Goal: Download file/media

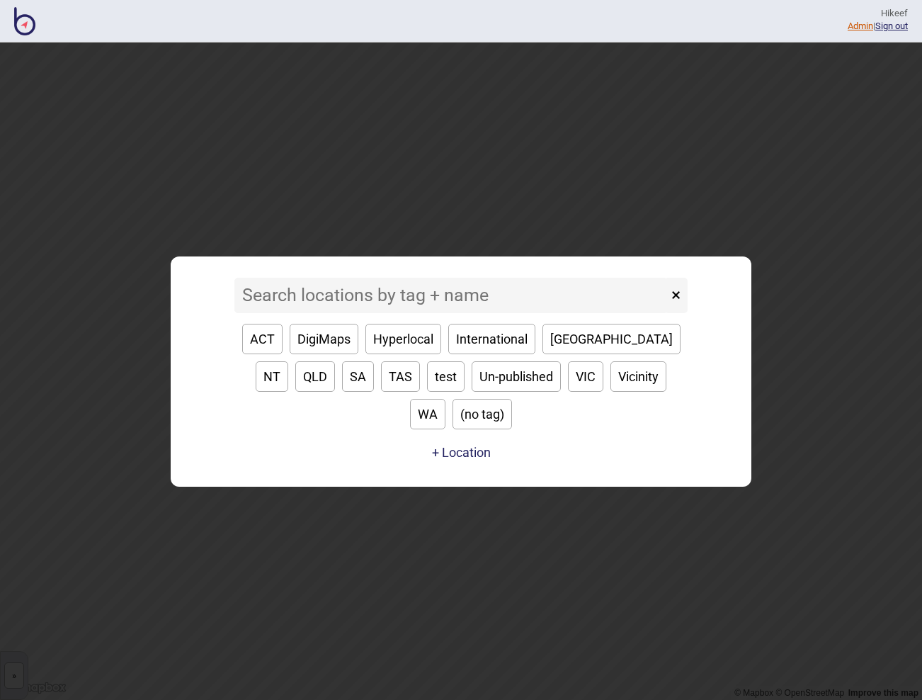
click at [855, 28] on link "Admin" at bounding box center [861, 26] width 26 height 11
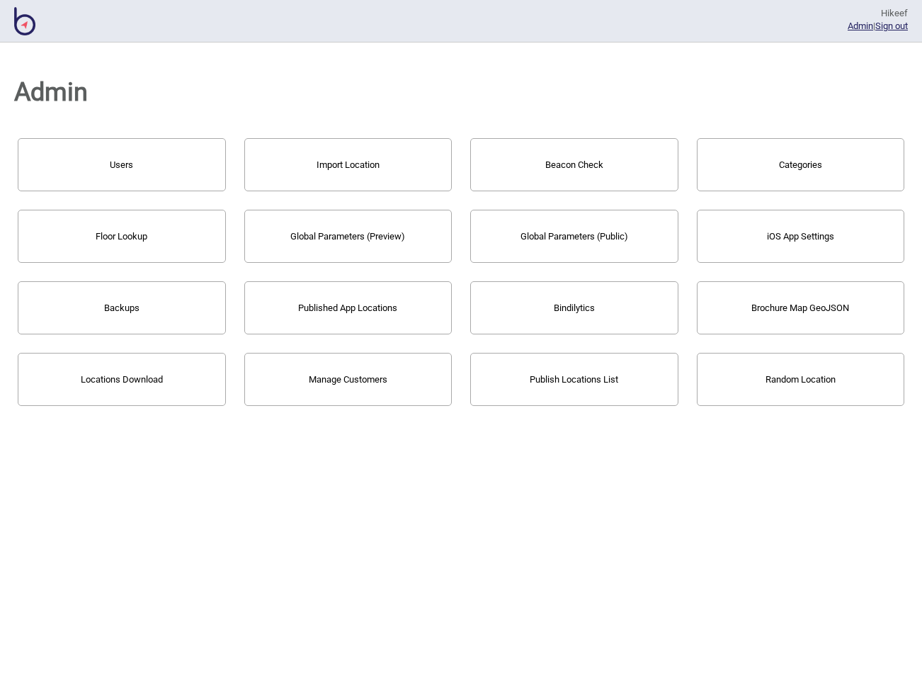
click at [516, 380] on button "Publish Locations List" at bounding box center [574, 379] width 208 height 53
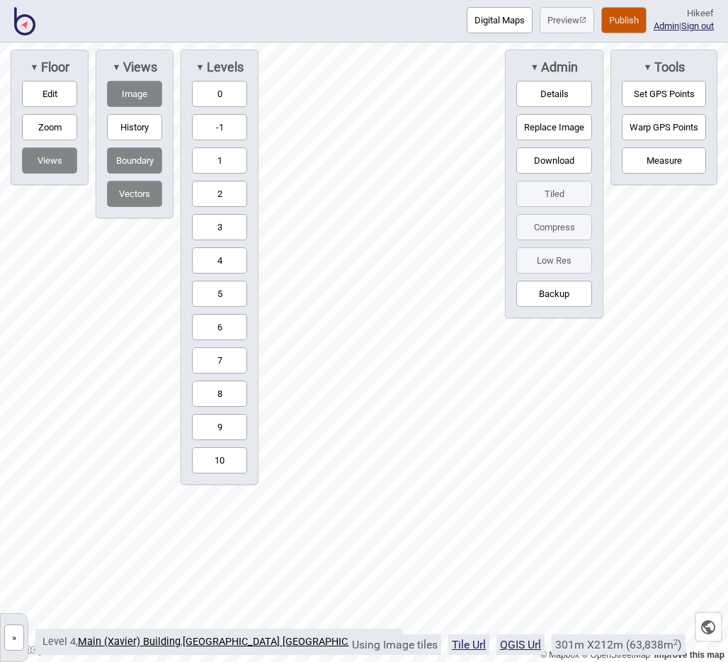
click at [16, 645] on button "»" at bounding box center [14, 637] width 20 height 26
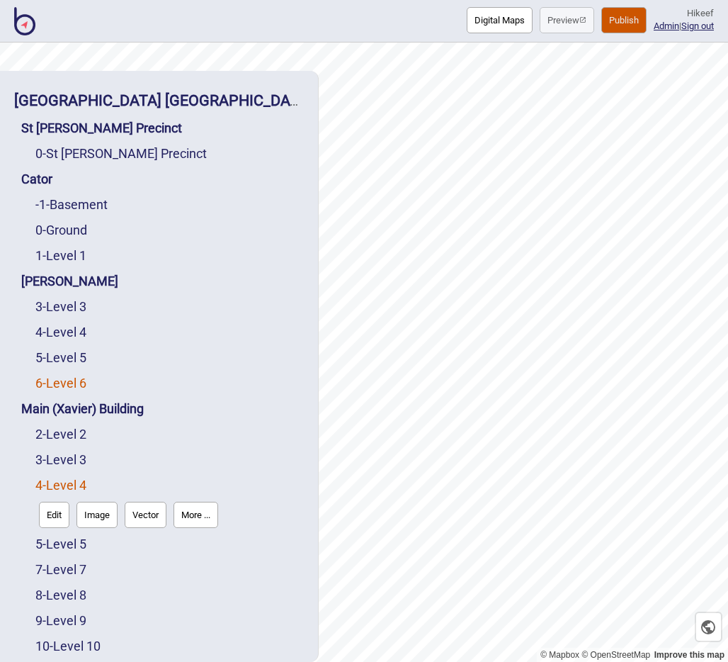
click at [82, 379] on link "6 - Level 6" at bounding box center [60, 382] width 51 height 15
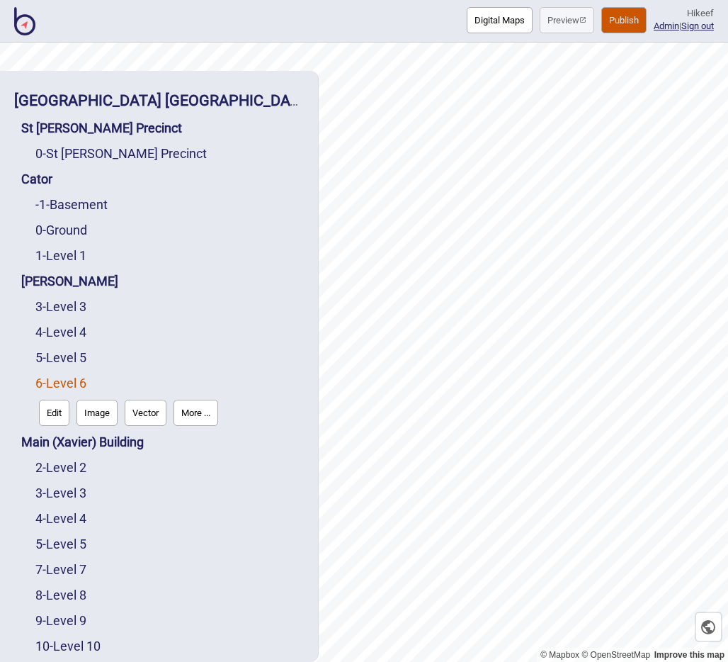
click at [104, 417] on button "Image" at bounding box center [97, 413] width 41 height 26
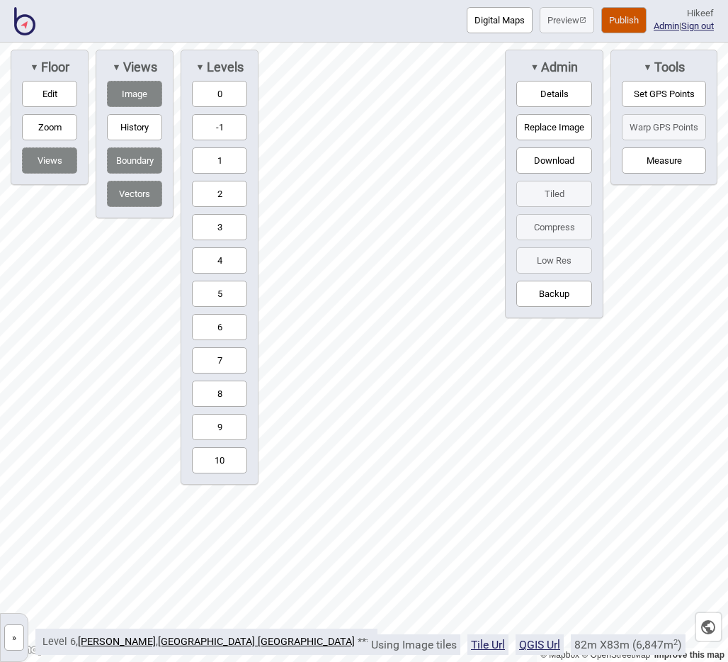
click at [543, 161] on button "Download" at bounding box center [554, 160] width 76 height 26
click at [7, 643] on button "»" at bounding box center [14, 637] width 20 height 26
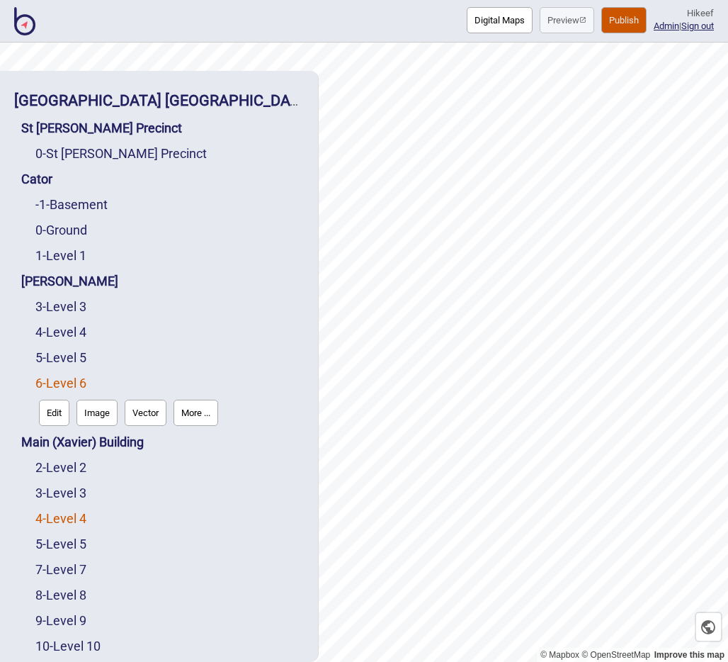
click at [79, 516] on link "4 - Level 4" at bounding box center [60, 518] width 51 height 15
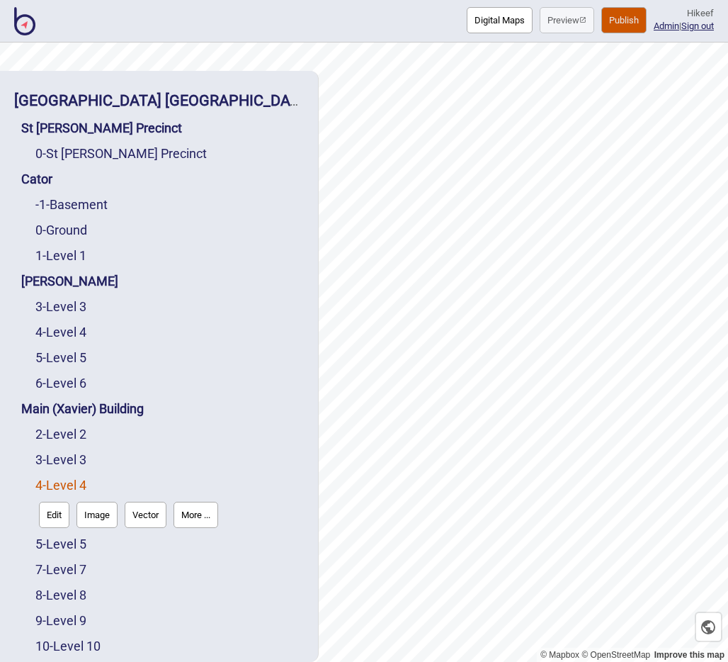
click at [63, 584] on div "8 - Level 8" at bounding box center [169, 595] width 268 height 26
click at [65, 588] on link "8 - Level 8" at bounding box center [60, 594] width 51 height 15
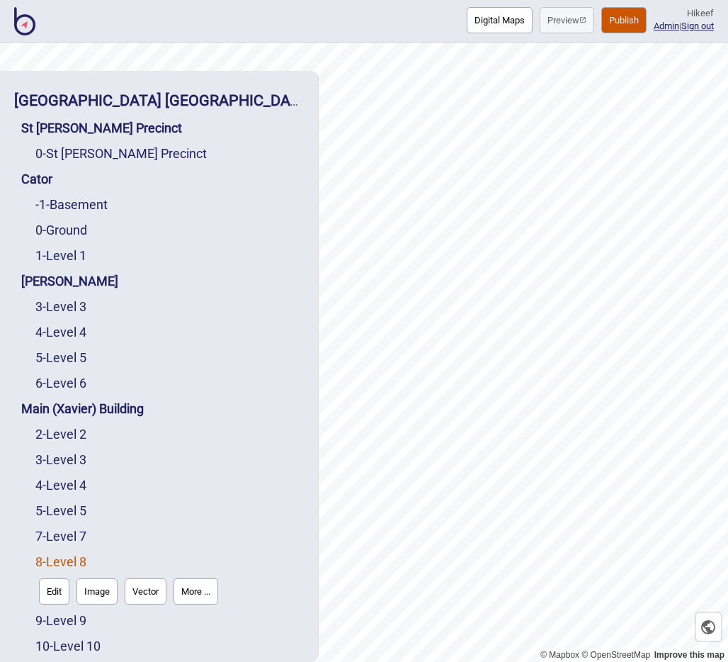
click at [112, 589] on button "Image" at bounding box center [97, 591] width 41 height 26
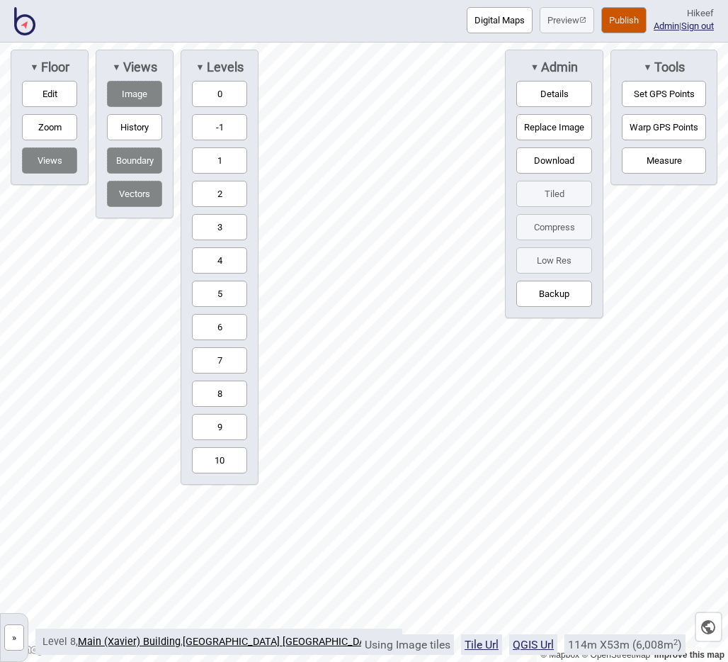
click at [552, 158] on button "Download" at bounding box center [554, 160] width 76 height 26
